Goal: Task Accomplishment & Management: Manage account settings

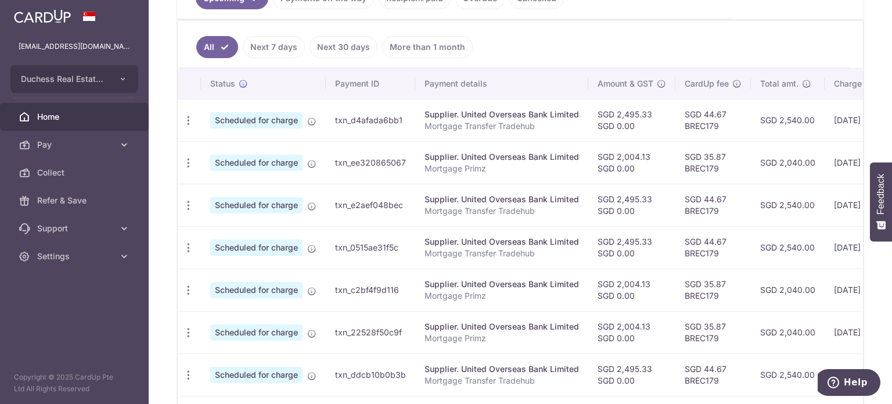
scroll to position [0, 195]
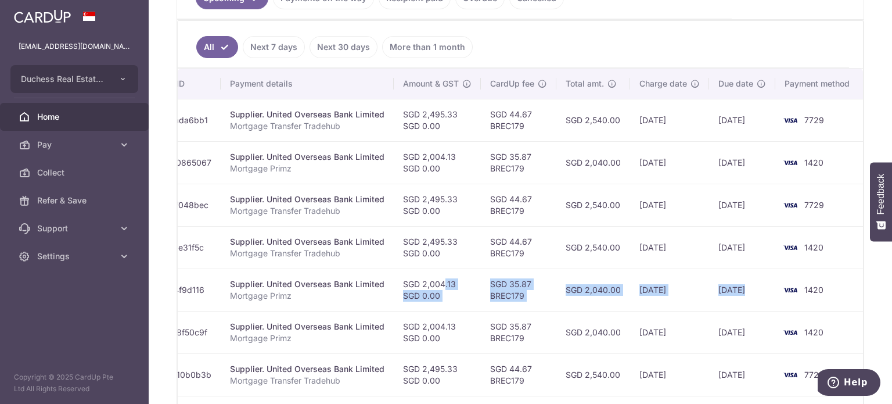
drag, startPoint x: 621, startPoint y: 279, endPoint x: 716, endPoint y: 280, distance: 94.7
click at [775, 278] on tr "Update payment Cancel payment Scheduled for charge txn_c2bf4f9d116 Supplier. Un…" at bounding box center [423, 289] width 881 height 42
click at [634, 288] on td "[DATE]" at bounding box center [669, 289] width 79 height 42
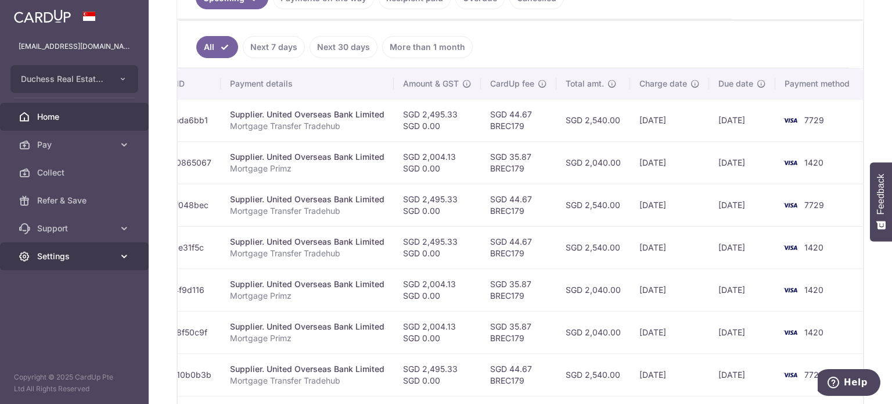
click at [109, 267] on link "Settings" at bounding box center [74, 256] width 149 height 28
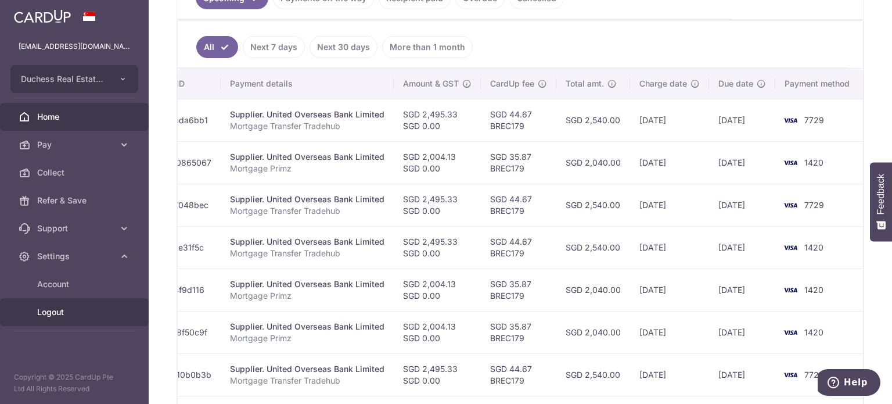
click at [95, 311] on span "Logout" at bounding box center [75, 312] width 77 height 12
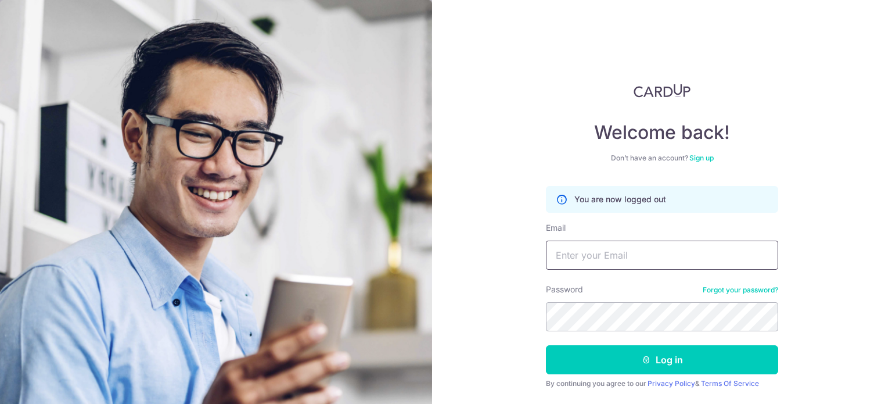
click at [583, 246] on input "Email" at bounding box center [662, 254] width 232 height 29
type input "[EMAIL_ADDRESS][DOMAIN_NAME]"
click at [546, 345] on button "Log in" at bounding box center [662, 359] width 232 height 29
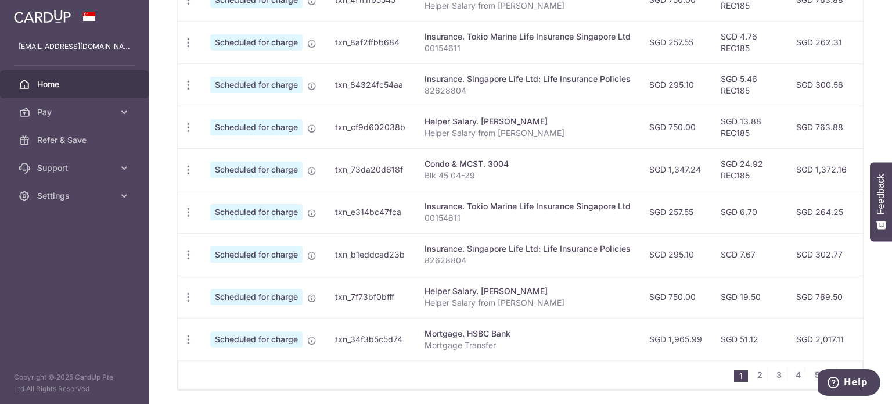
scroll to position [465, 0]
